Goal: Complete application form

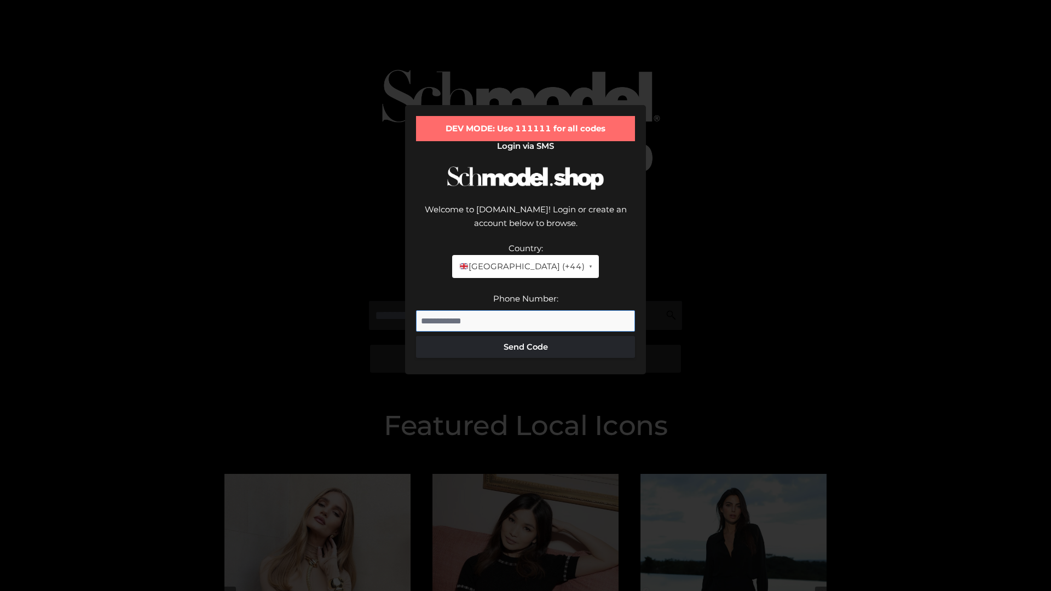
click at [525, 310] on input "Phone Number:" at bounding box center [525, 321] width 219 height 22
type input "**********"
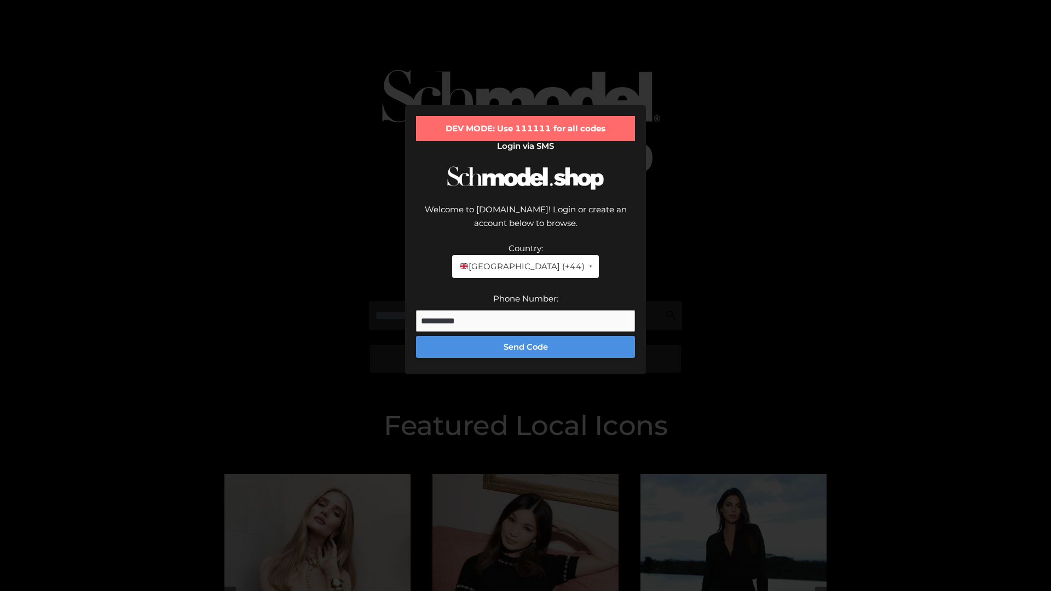
click at [525, 336] on button "Send Code" at bounding box center [525, 347] width 219 height 22
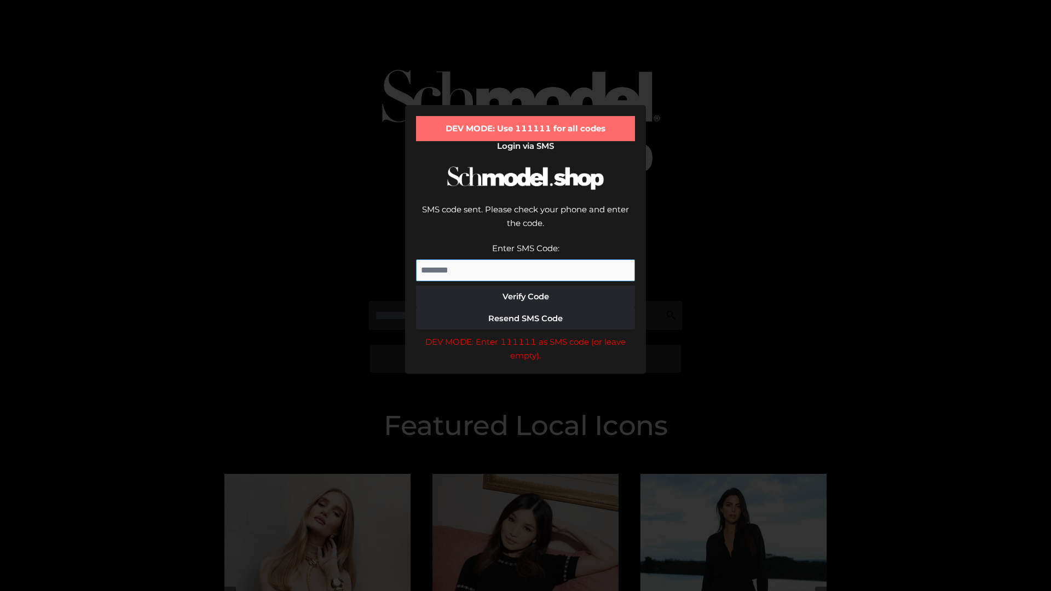
click at [525, 259] on input "Enter SMS Code:" at bounding box center [525, 270] width 219 height 22
type input "******"
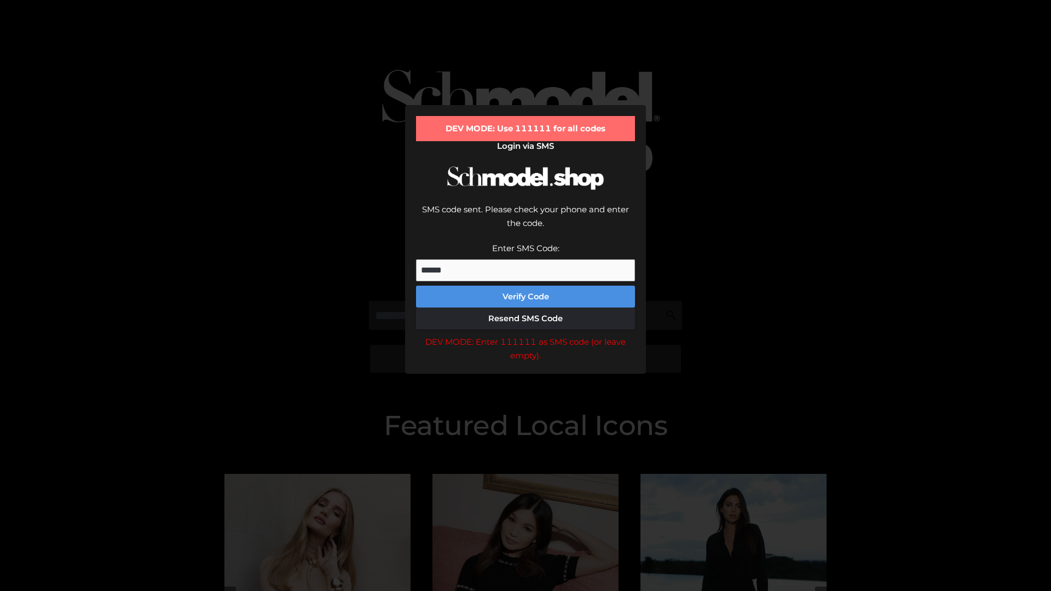
click at [525, 286] on button "Verify Code" at bounding box center [525, 297] width 219 height 22
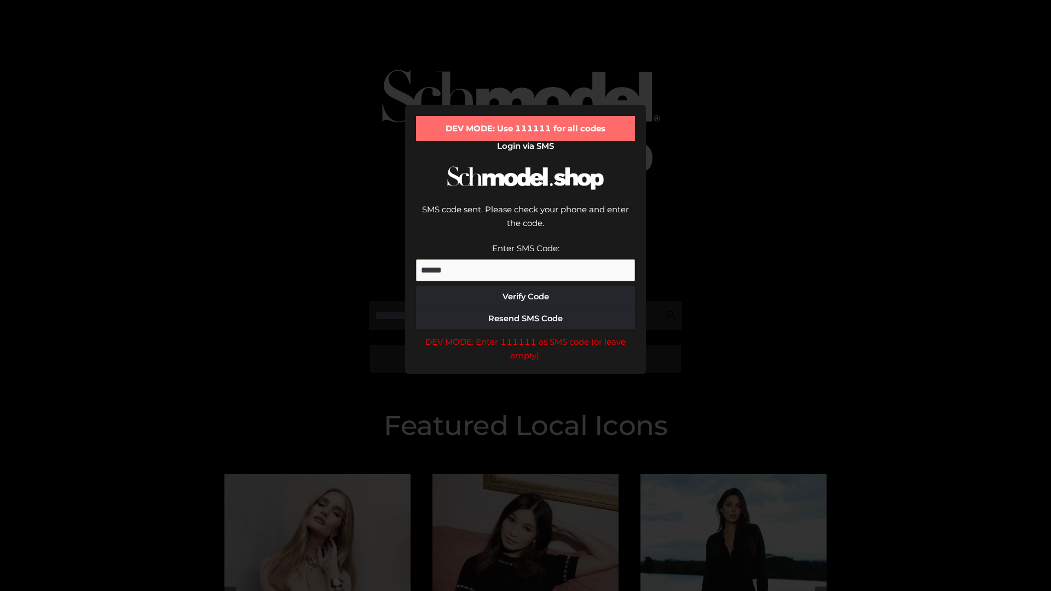
click at [525, 335] on div "DEV MODE: Enter 111111 as SMS code (or leave empty)." at bounding box center [525, 349] width 219 height 28
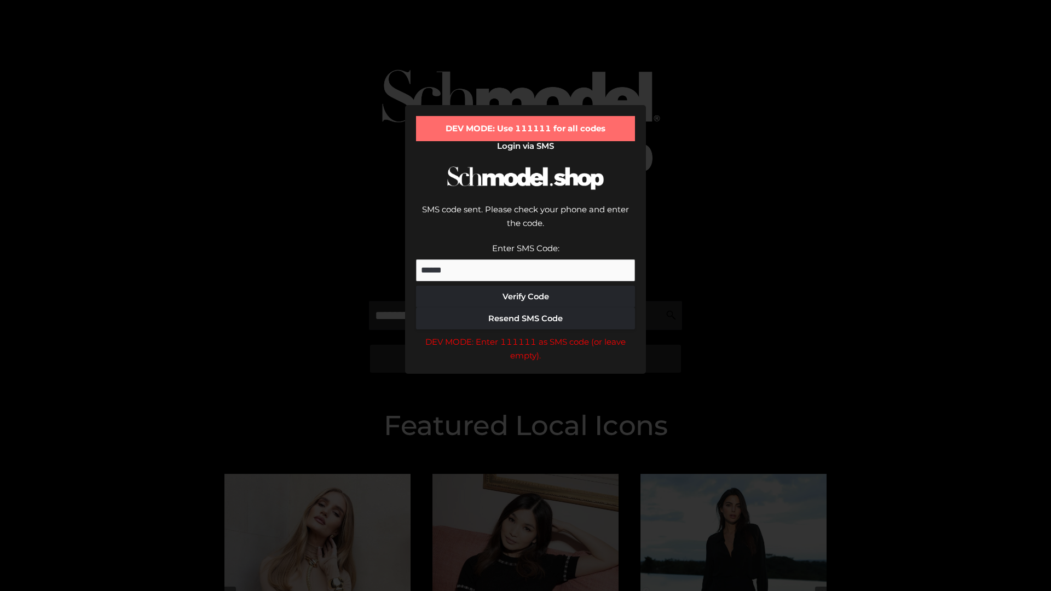
click at [525, 335] on div "DEV MODE: Enter 111111 as SMS code (or leave empty)." at bounding box center [525, 349] width 219 height 28
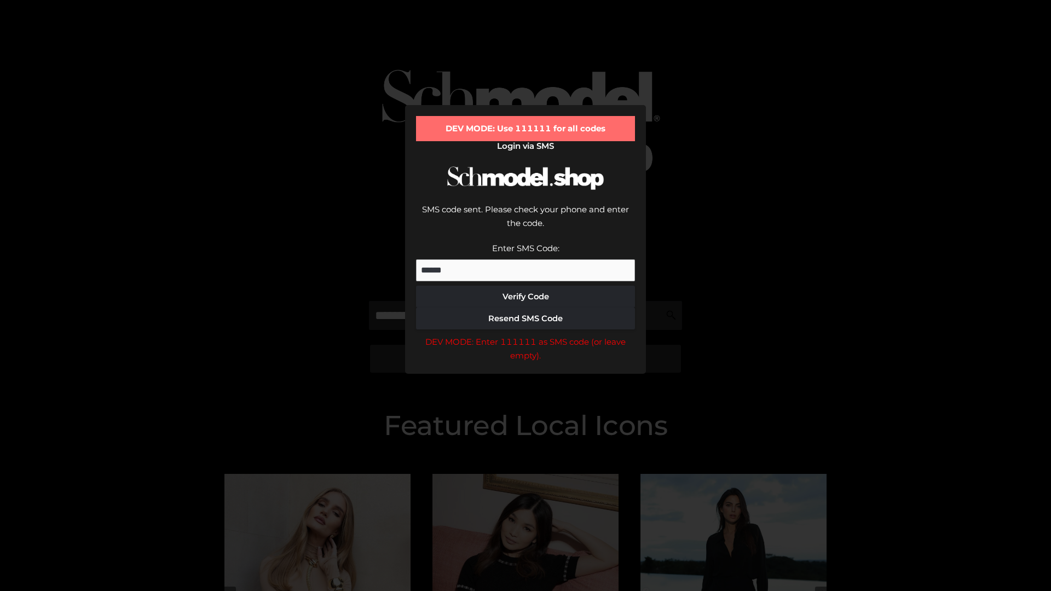
click at [525, 335] on div "DEV MODE: Enter 111111 as SMS code (or leave empty)." at bounding box center [525, 349] width 219 height 28
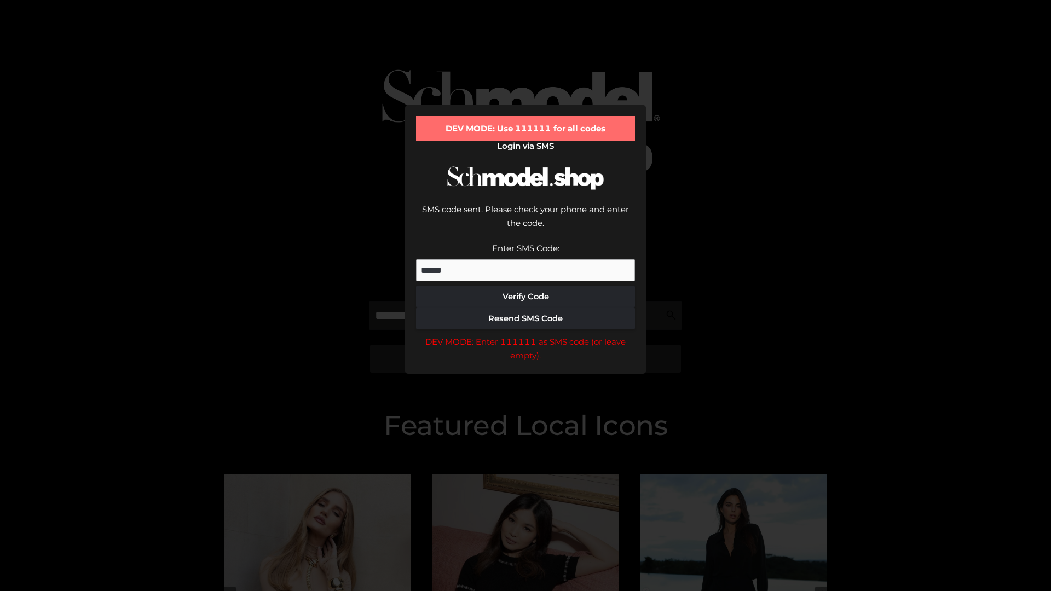
click at [525, 335] on div "DEV MODE: Enter 111111 as SMS code (or leave empty)." at bounding box center [525, 349] width 219 height 28
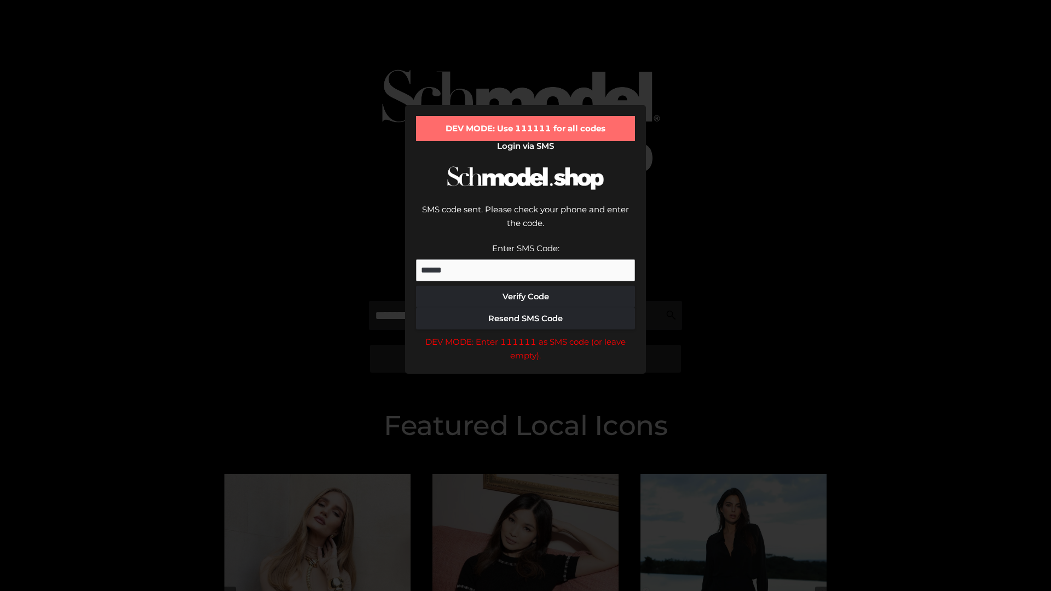
click at [525, 335] on div "DEV MODE: Enter 111111 as SMS code (or leave empty)." at bounding box center [525, 349] width 219 height 28
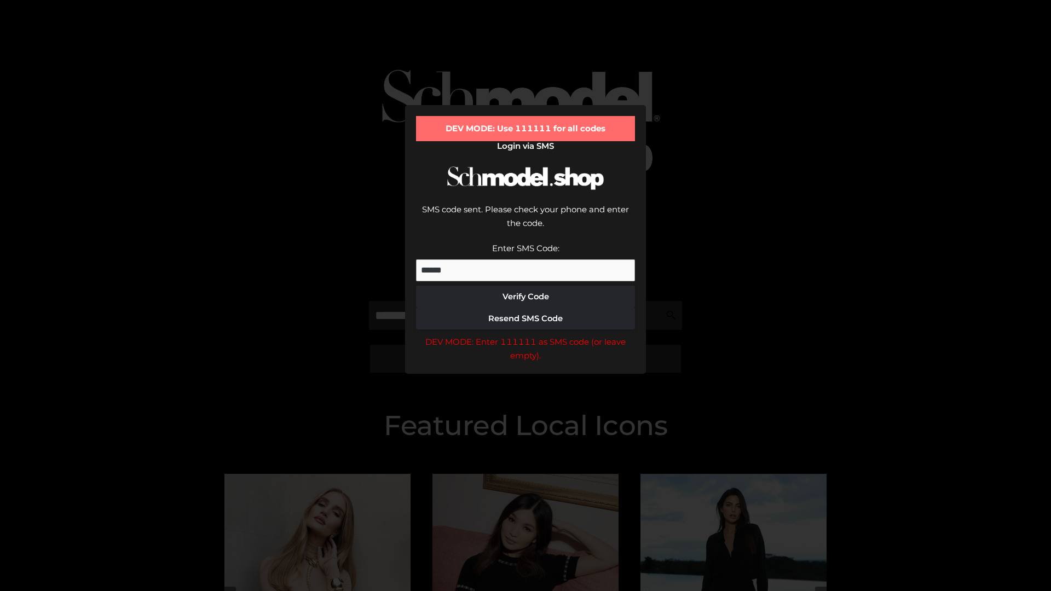
click at [525, 335] on div "DEV MODE: Enter 111111 as SMS code (or leave empty)." at bounding box center [525, 349] width 219 height 28
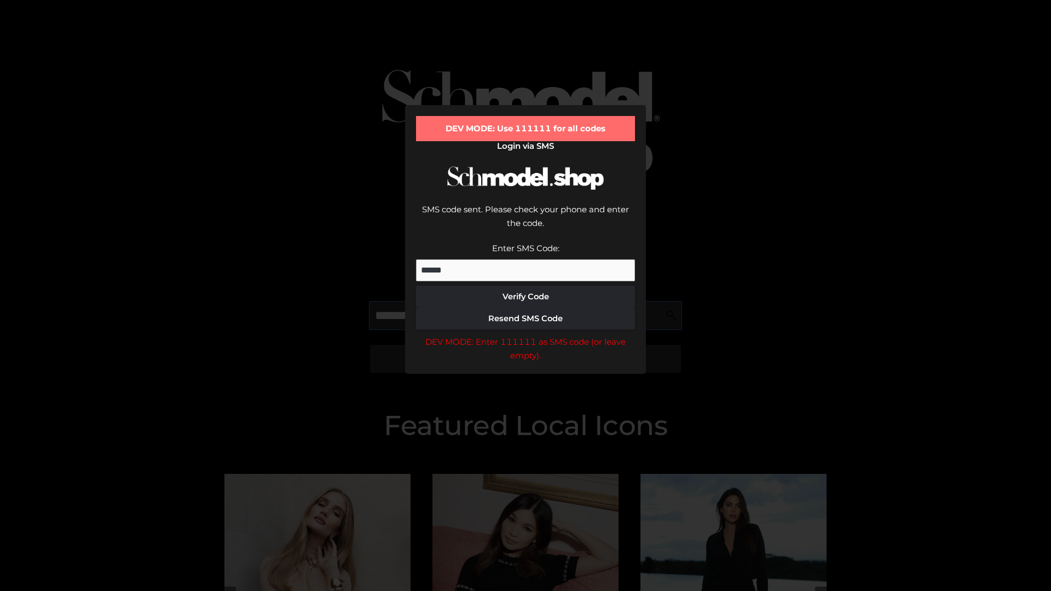
scroll to position [0, 56]
click at [525, 335] on div "DEV MODE: Enter 111111 as SMS code (or leave empty)." at bounding box center [525, 349] width 219 height 28
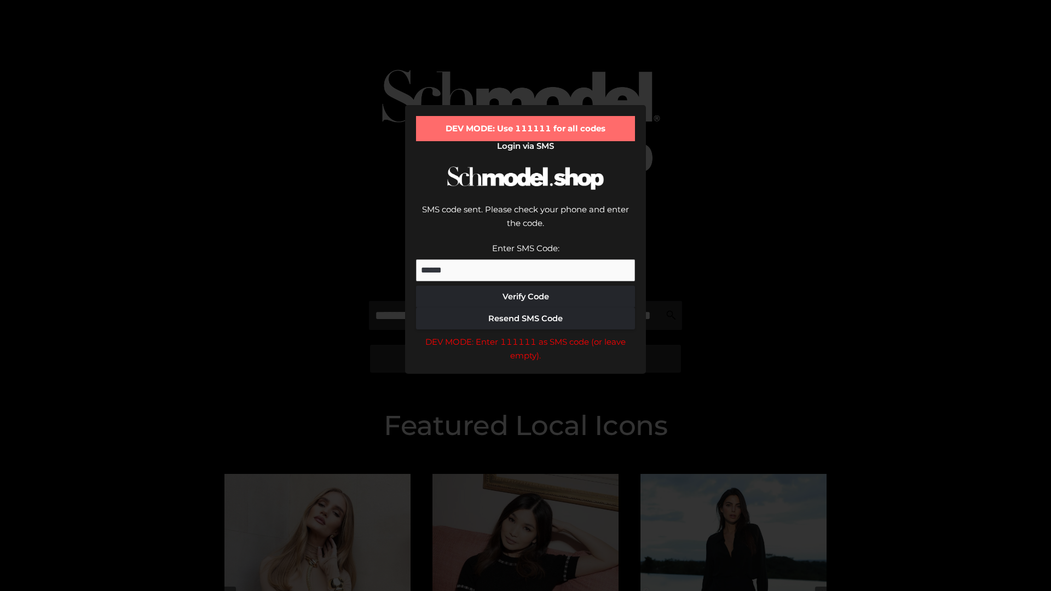
click at [525, 335] on div "DEV MODE: Enter 111111 as SMS code (or leave empty)." at bounding box center [525, 349] width 219 height 28
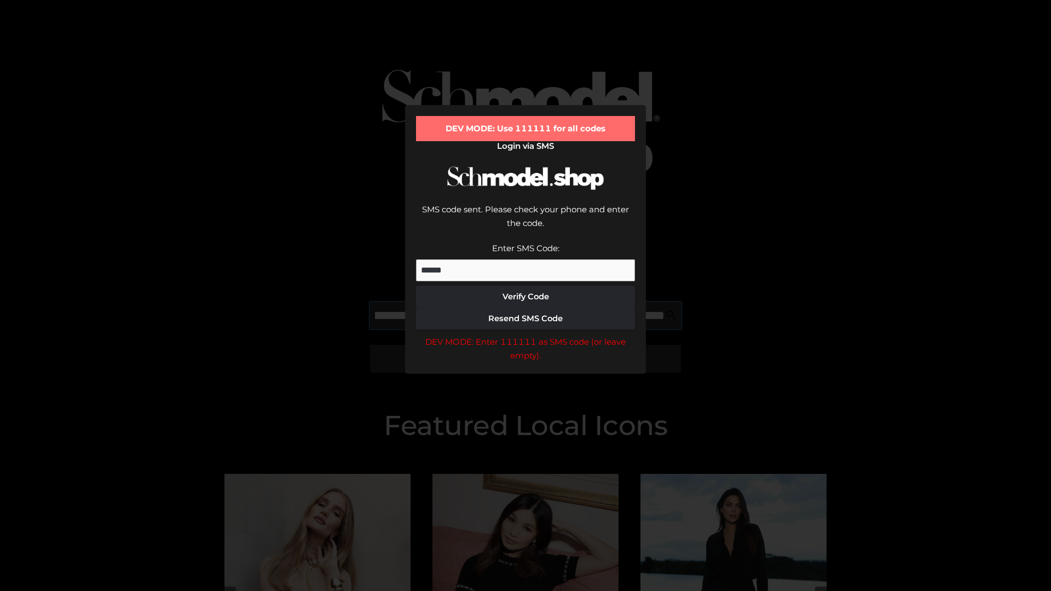
scroll to position [0, 119]
click at [525, 335] on div "DEV MODE: Enter 111111 as SMS code (or leave empty)." at bounding box center [525, 349] width 219 height 28
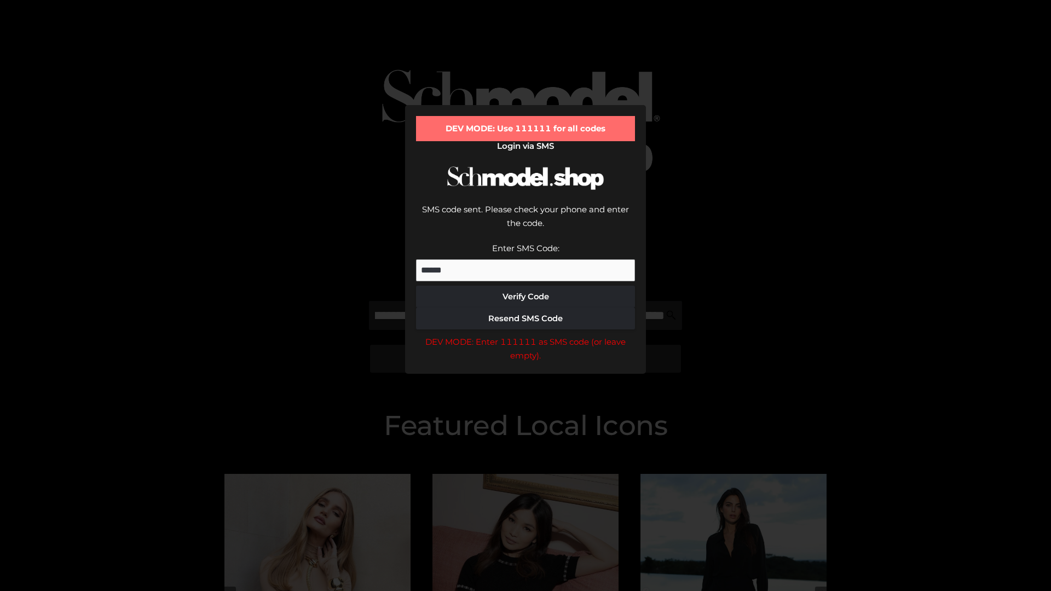
click at [525, 335] on div "DEV MODE: Enter 111111 as SMS code (or leave empty)." at bounding box center [525, 349] width 219 height 28
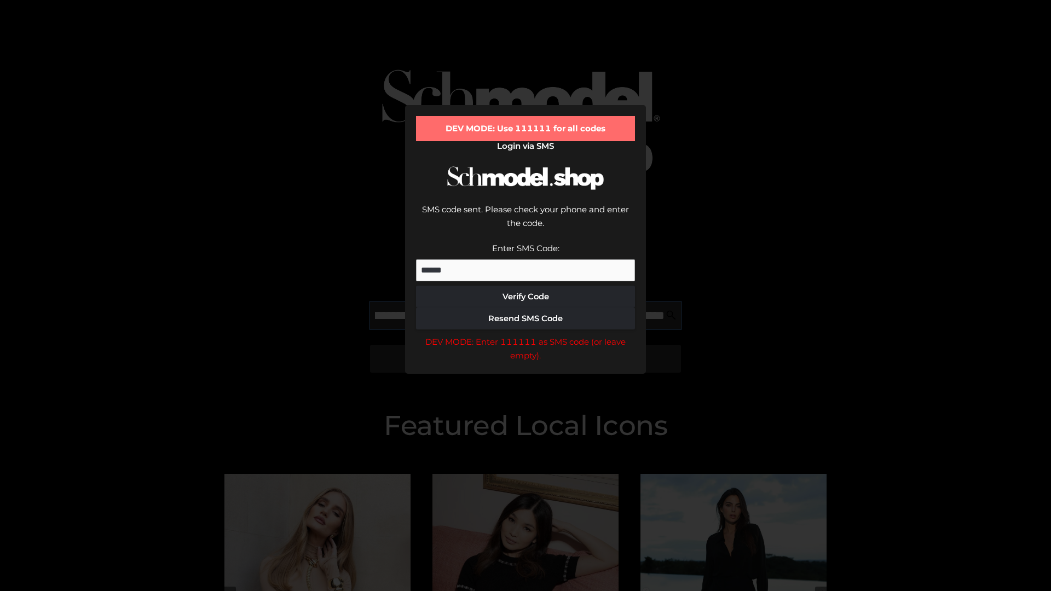
scroll to position [0, 186]
click at [525, 335] on div "DEV MODE: Enter 111111 as SMS code (or leave empty)." at bounding box center [525, 349] width 219 height 28
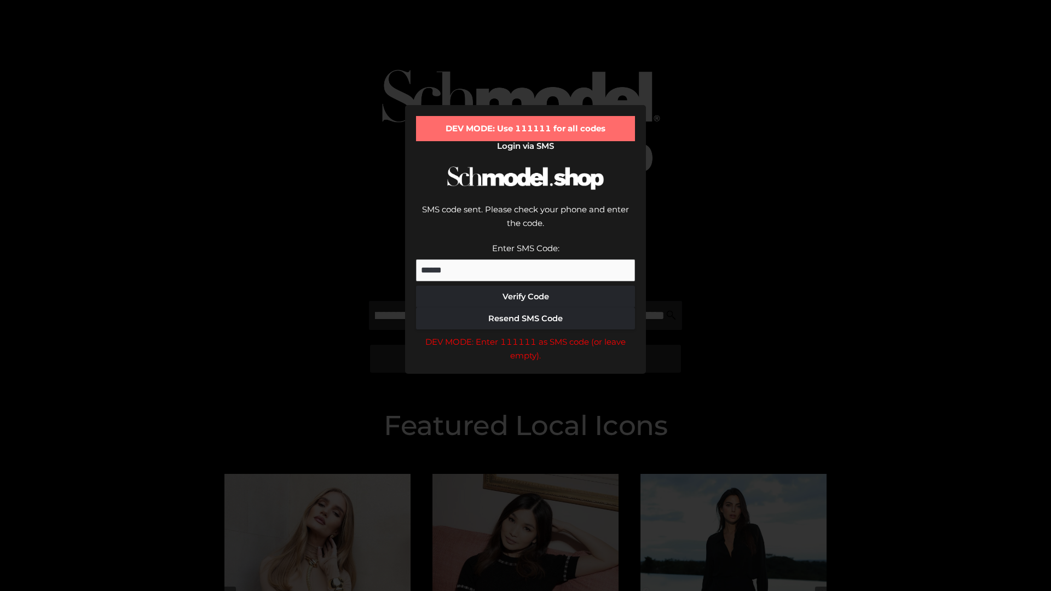
click at [525, 335] on div "DEV MODE: Enter 111111 as SMS code (or leave empty)." at bounding box center [525, 349] width 219 height 28
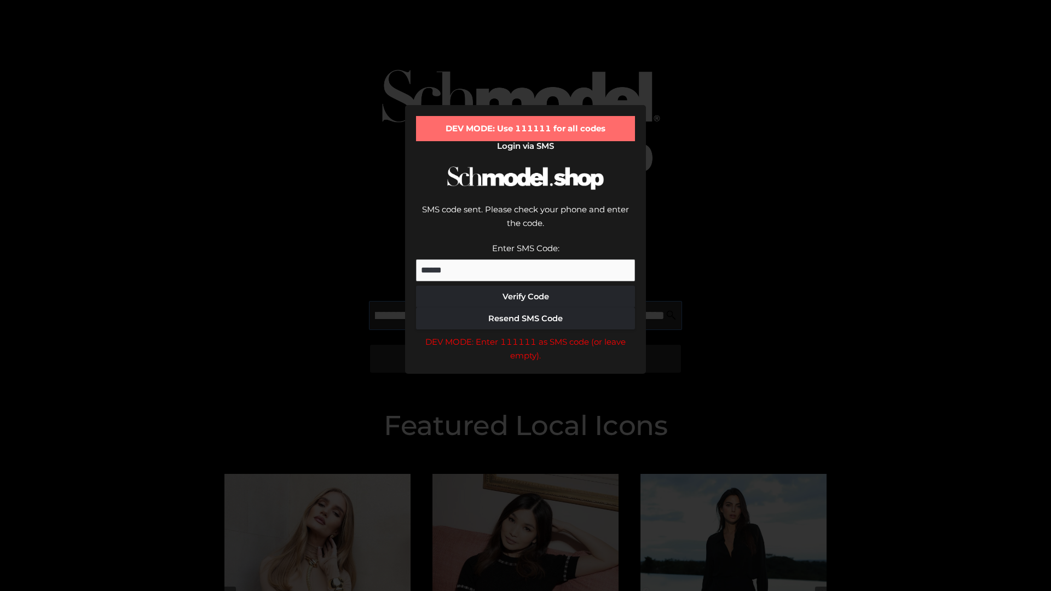
scroll to position [0, 254]
click at [525, 335] on div "DEV MODE: Enter 111111 as SMS code (or leave empty)." at bounding box center [525, 349] width 219 height 28
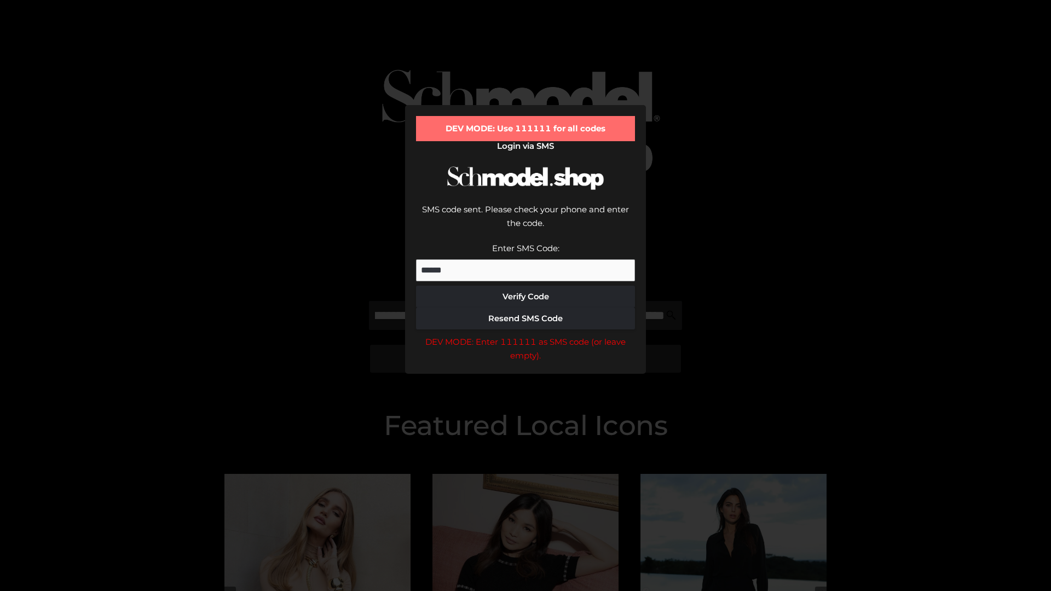
click at [525, 335] on div "DEV MODE: Enter 111111 as SMS code (or leave empty)." at bounding box center [525, 349] width 219 height 28
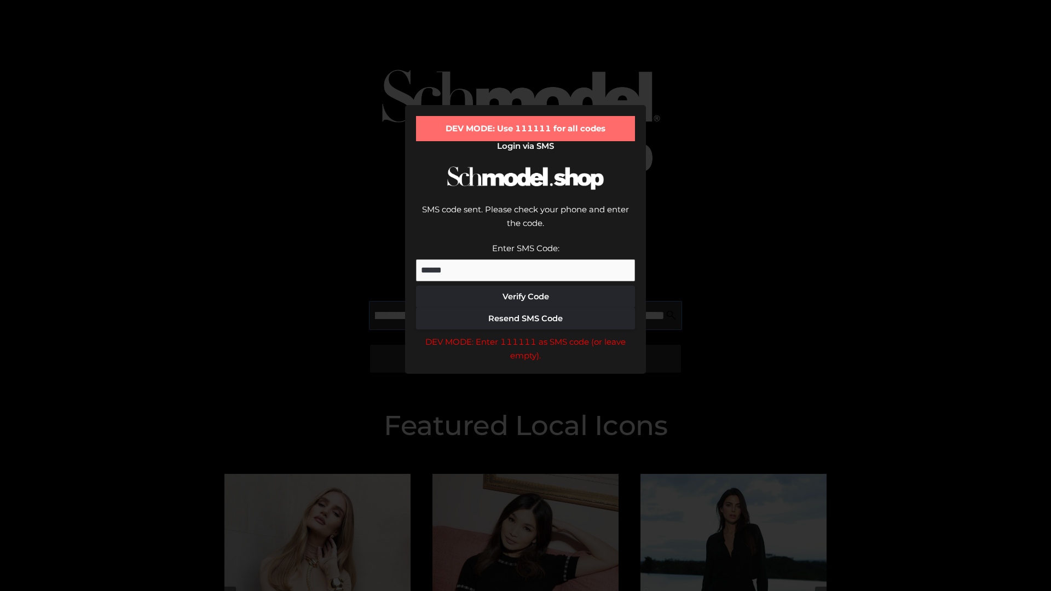
scroll to position [0, 317]
click at [525, 335] on div "DEV MODE: Enter 111111 as SMS code (or leave empty)." at bounding box center [525, 349] width 219 height 28
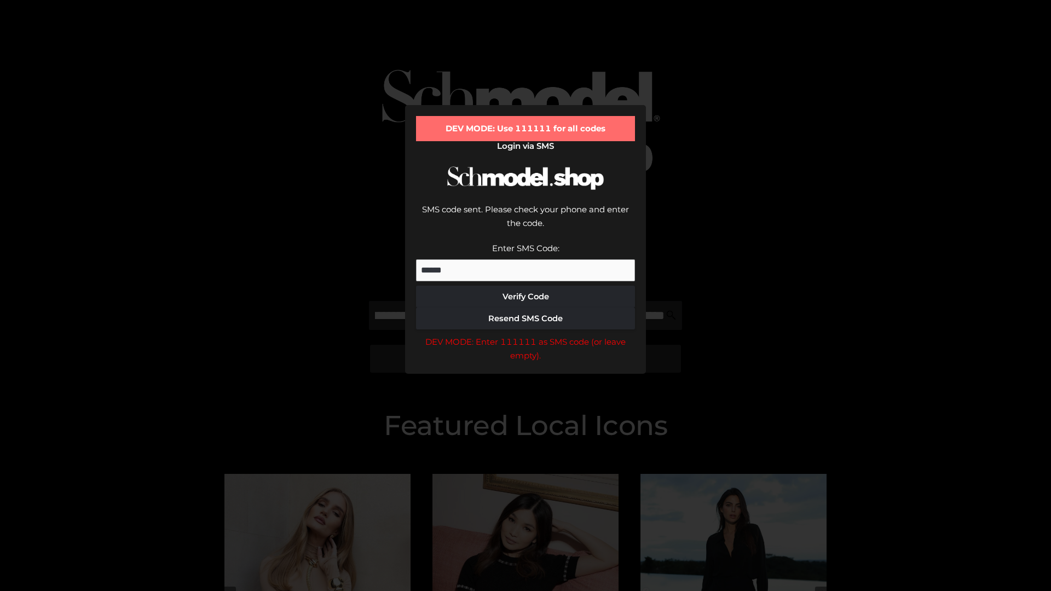
click at [525, 335] on div "DEV MODE: Enter 111111 as SMS code (or leave empty)." at bounding box center [525, 349] width 219 height 28
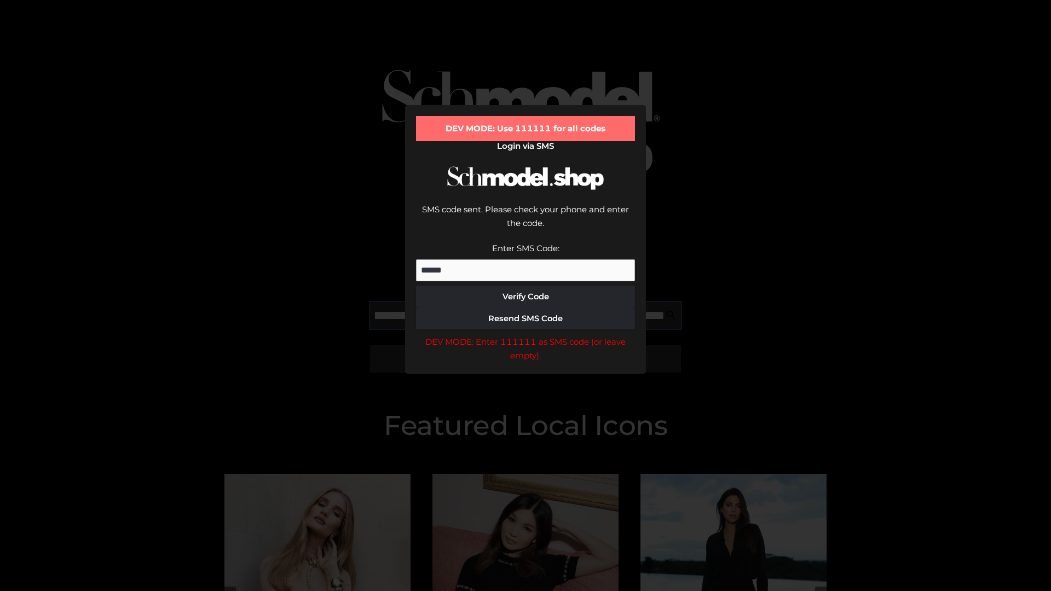
scroll to position [0, 384]
click at [525, 335] on div "DEV MODE: Enter 111111 as SMS code (or leave empty)." at bounding box center [525, 349] width 219 height 28
type input "**********"
